Goal: Task Accomplishment & Management: Manage account settings

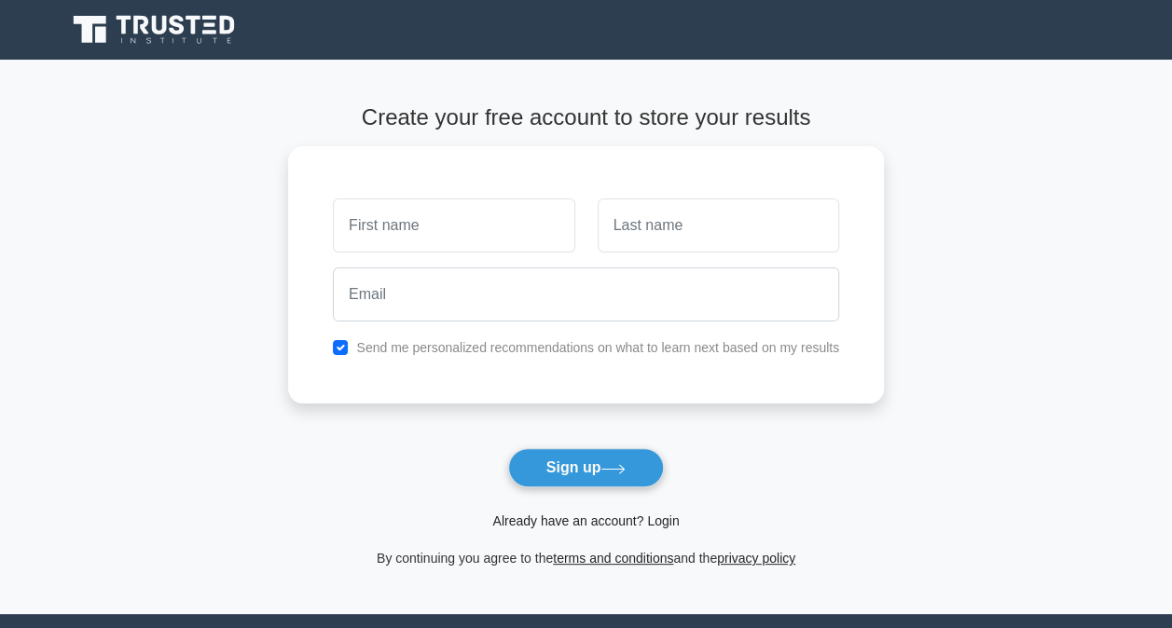
click at [661, 521] on link "Already have an account? Login" at bounding box center [585, 521] width 186 height 15
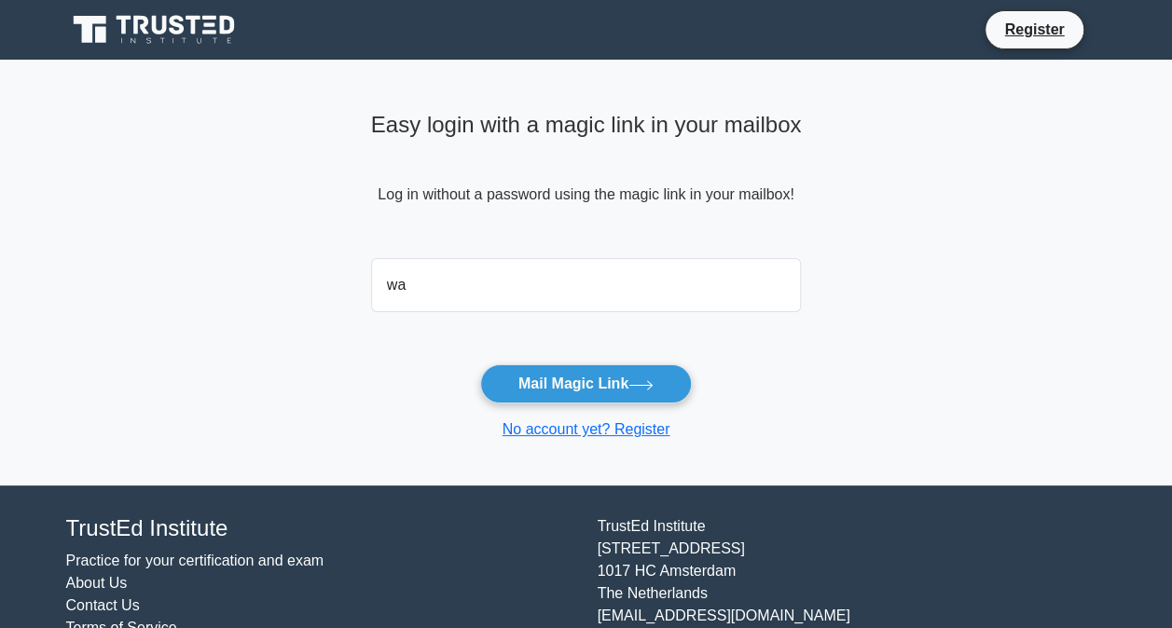
type input "wally.shakweer@atkinsrealis.com"
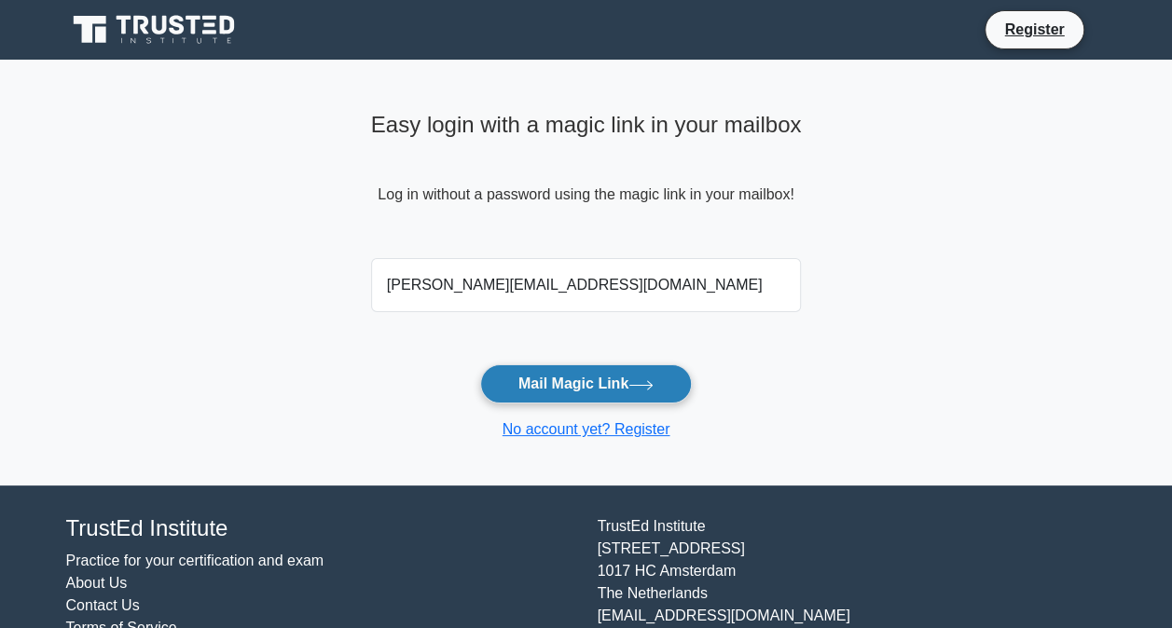
click at [600, 388] on button "Mail Magic Link" at bounding box center [586, 383] width 212 height 39
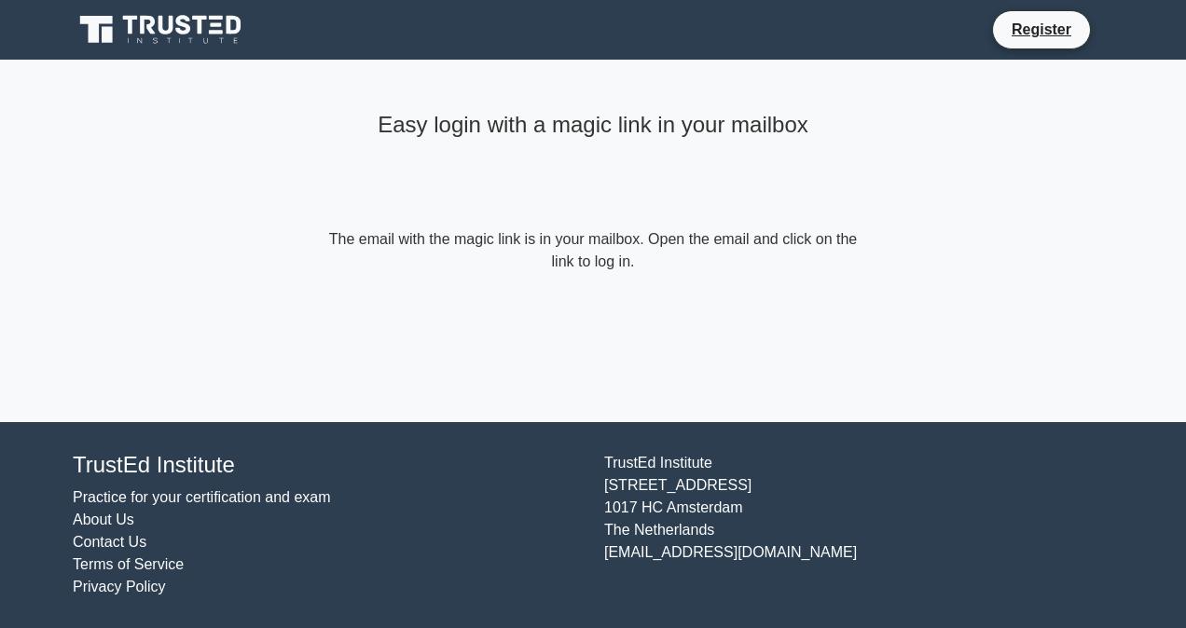
click at [724, 336] on div "Easy login with a magic link in your mailbox The email with the magic link is i…" at bounding box center [592, 241] width 559 height 363
click at [779, 406] on div "Easy login with a magic link in your mailbox The email with the magic link is i…" at bounding box center [592, 241] width 559 height 363
click at [755, 405] on div "Easy login with a magic link in your mailbox The email with the magic link is i…" at bounding box center [592, 241] width 559 height 363
click at [746, 405] on div "Easy login with a magic link in your mailbox The email with the magic link is i…" at bounding box center [592, 241] width 559 height 363
click at [746, 407] on div "Easy login with a magic link in your mailbox The email with the magic link is i…" at bounding box center [592, 241] width 559 height 363
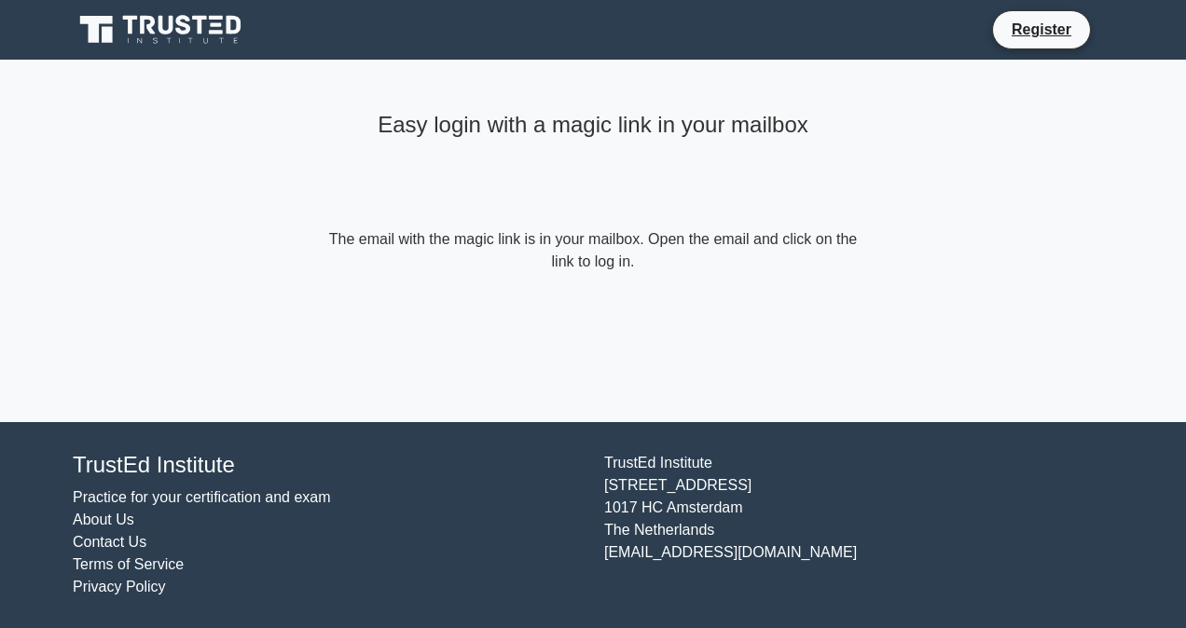
click at [745, 419] on div "Easy login with a magic link in your mailbox The email with the magic link is i…" at bounding box center [592, 241] width 559 height 363
click at [748, 418] on div "Easy login with a magic link in your mailbox The email with the magic link is i…" at bounding box center [592, 241] width 559 height 363
